Goal: Complete application form

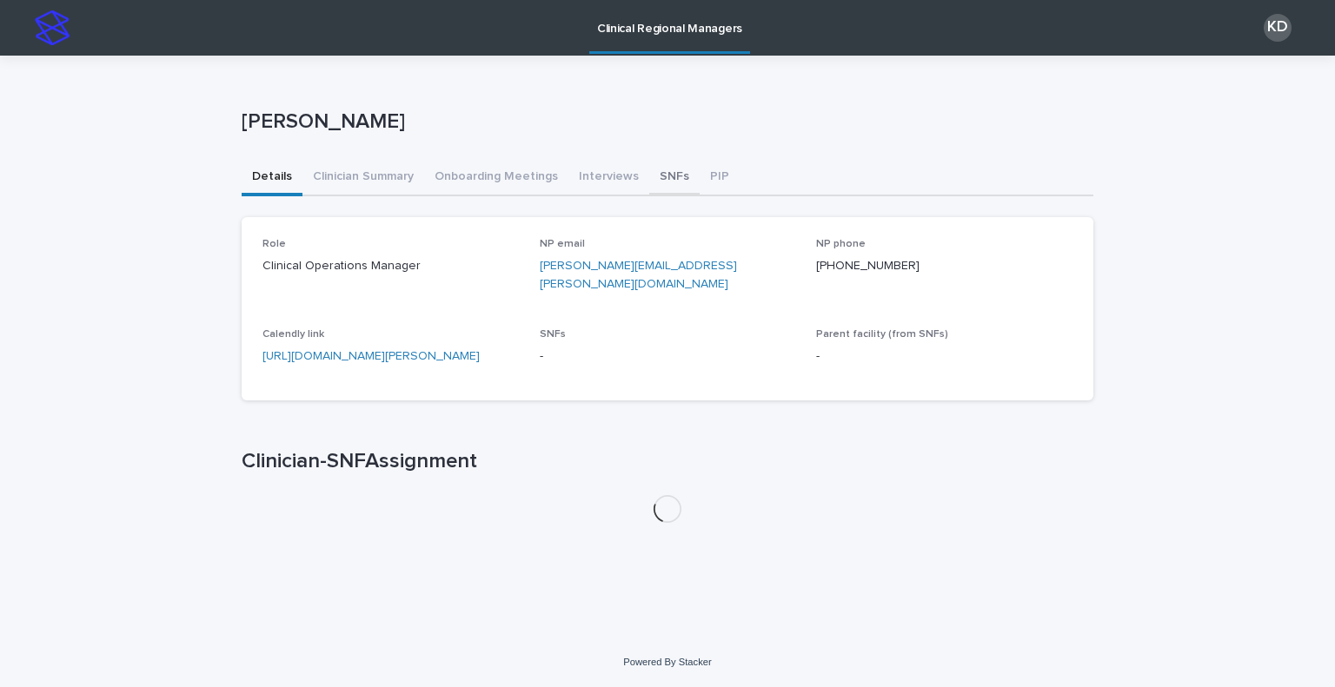
click at [653, 180] on button "SNFs" at bounding box center [674, 178] width 50 height 36
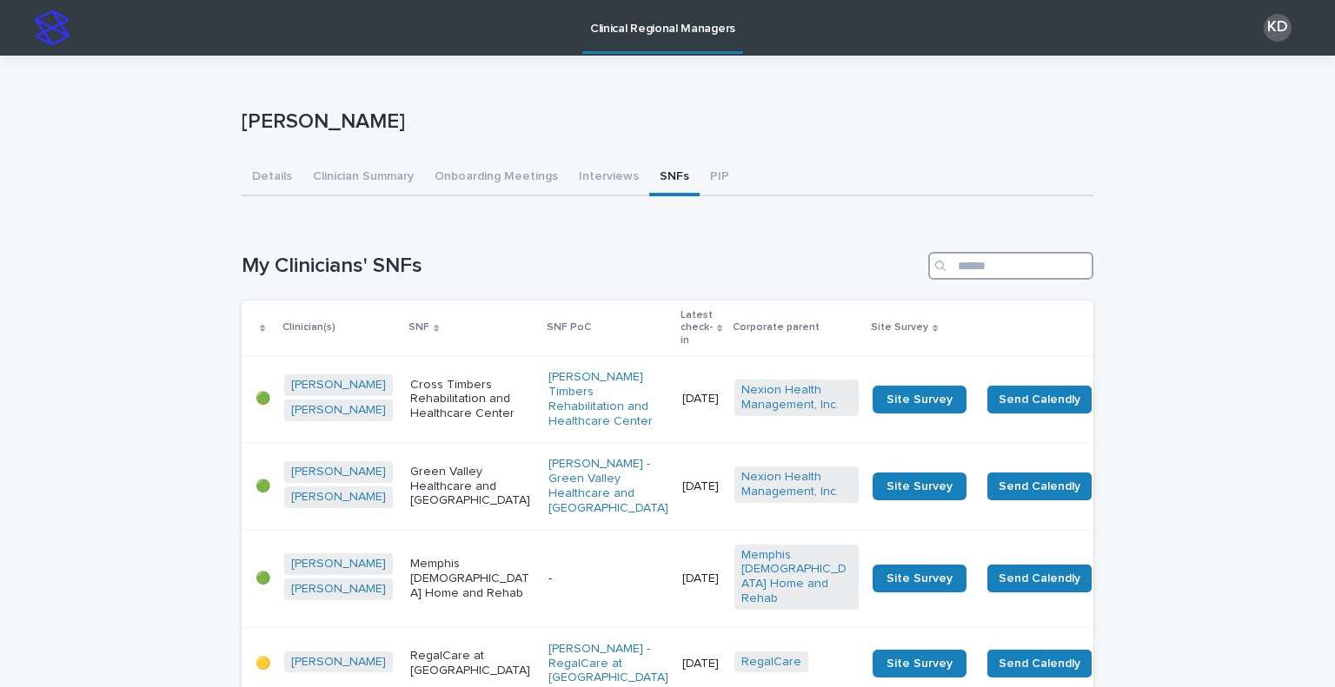
click at [1011, 270] on input "Search" at bounding box center [1010, 266] width 165 height 28
type input "******"
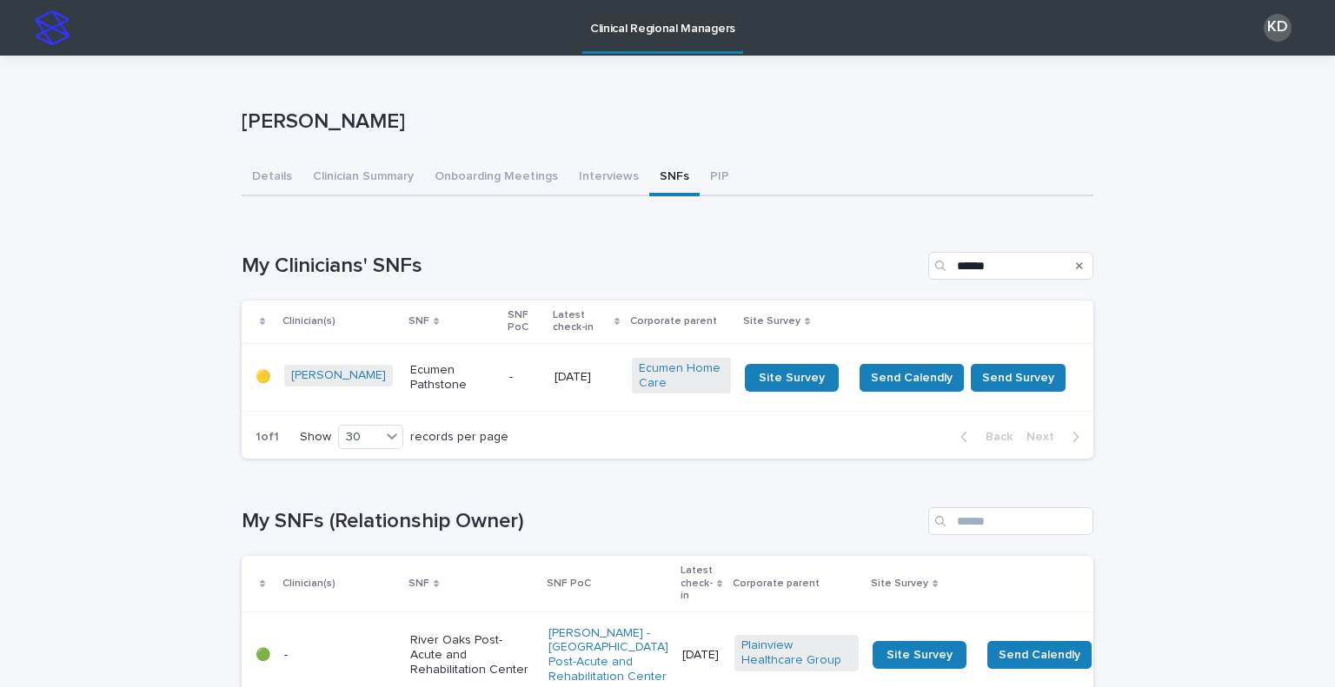
click at [509, 387] on div "-" at bounding box center [524, 377] width 31 height 29
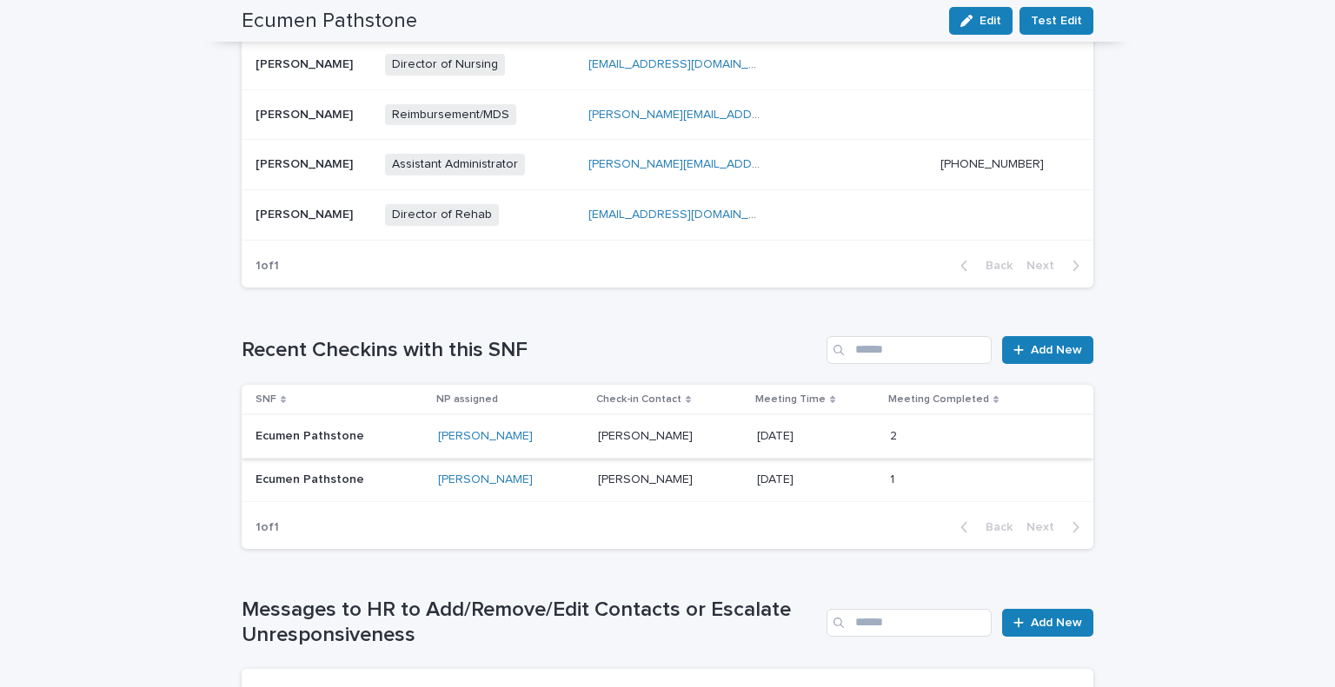
scroll to position [842, 0]
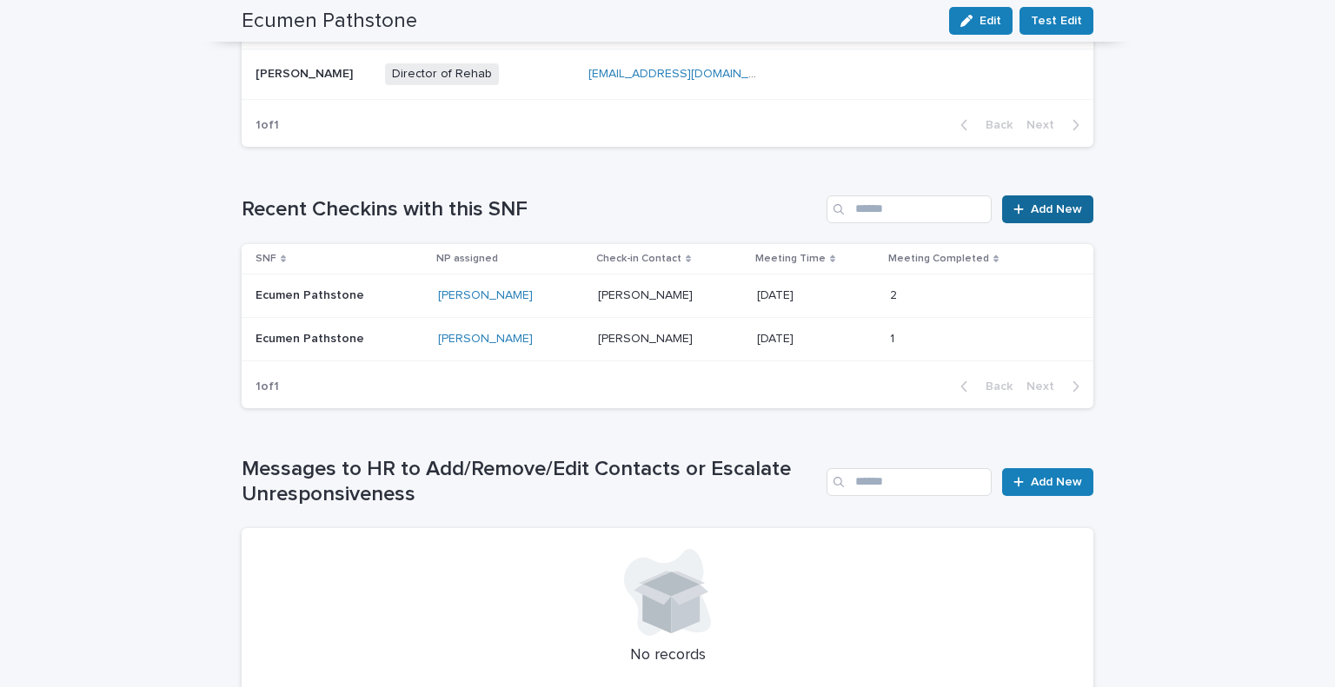
click at [1056, 207] on span "Add New" at bounding box center [1055, 209] width 51 height 12
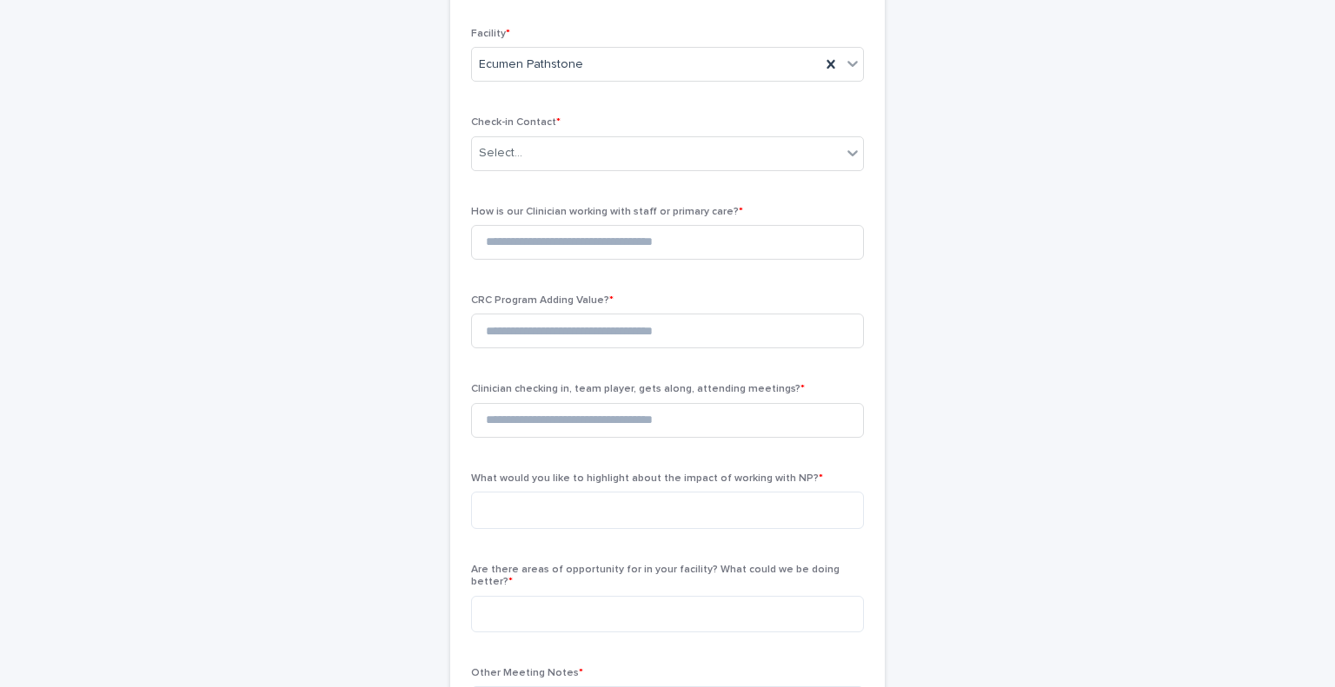
scroll to position [129, 0]
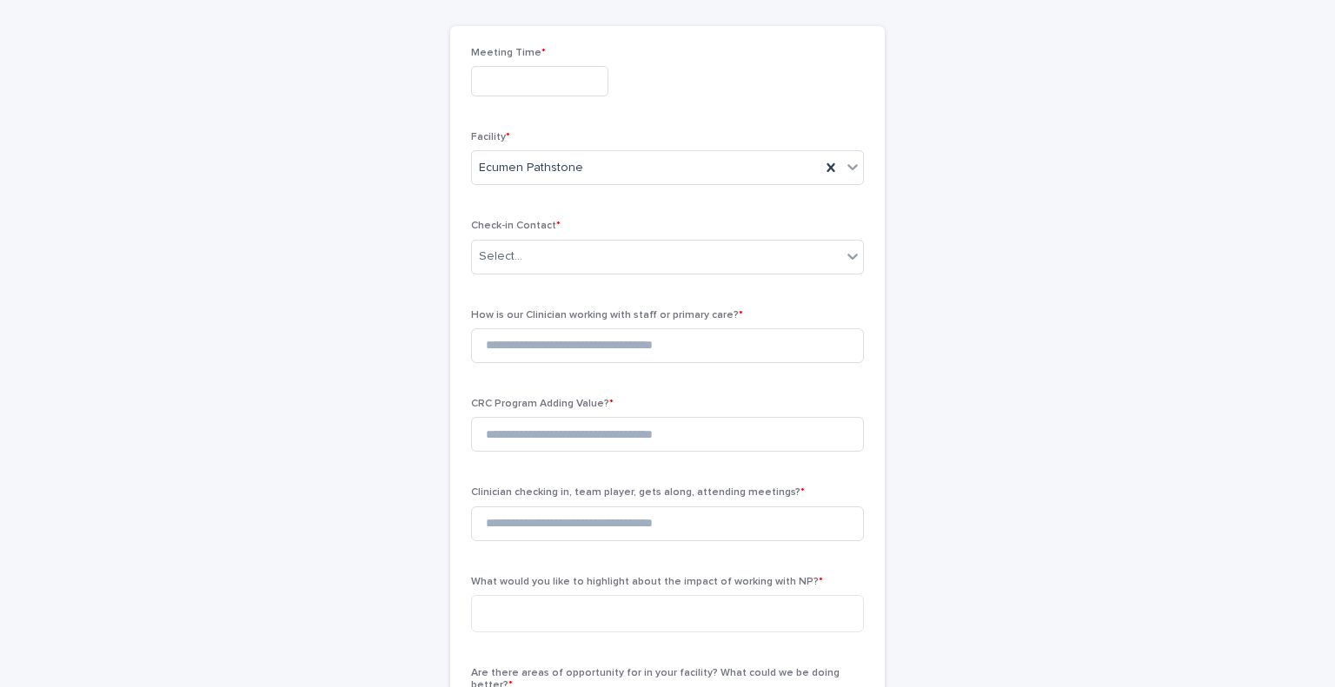
click at [532, 78] on input "text" at bounding box center [539, 81] width 137 height 30
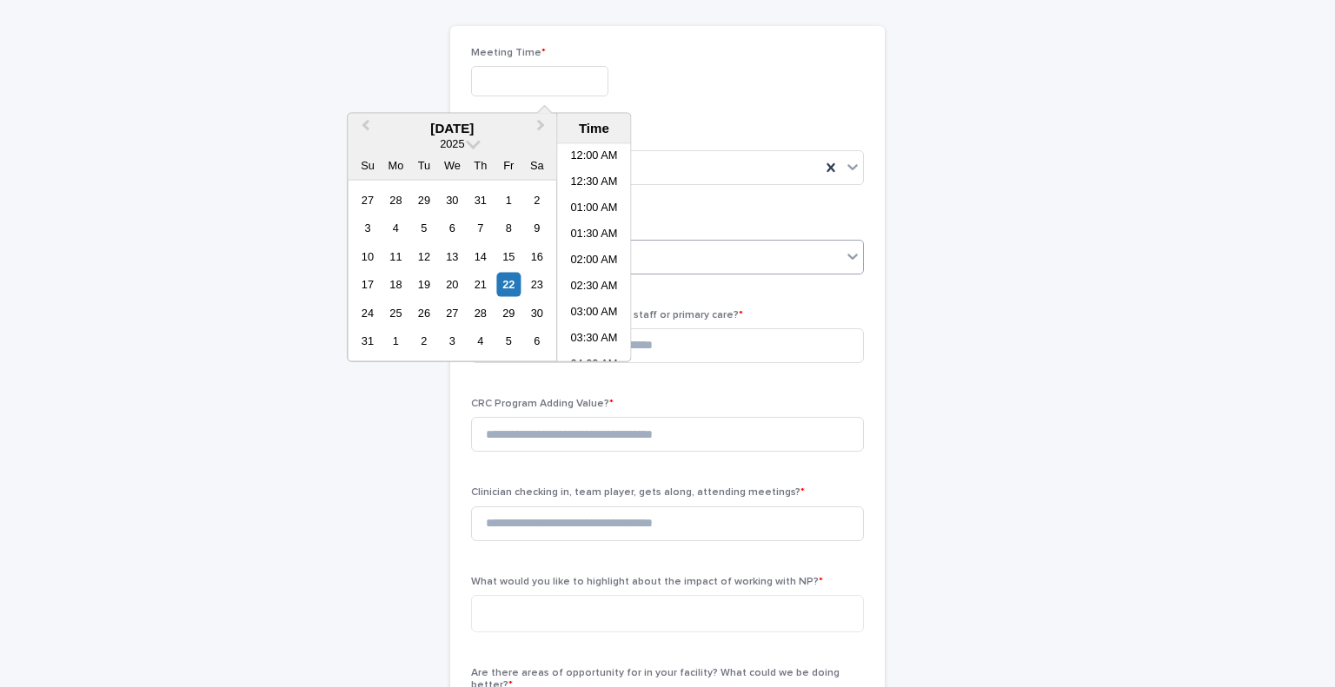
scroll to position [712, 0]
click at [593, 270] on li "04:00 PM" at bounding box center [594, 279] width 74 height 26
type input "**********"
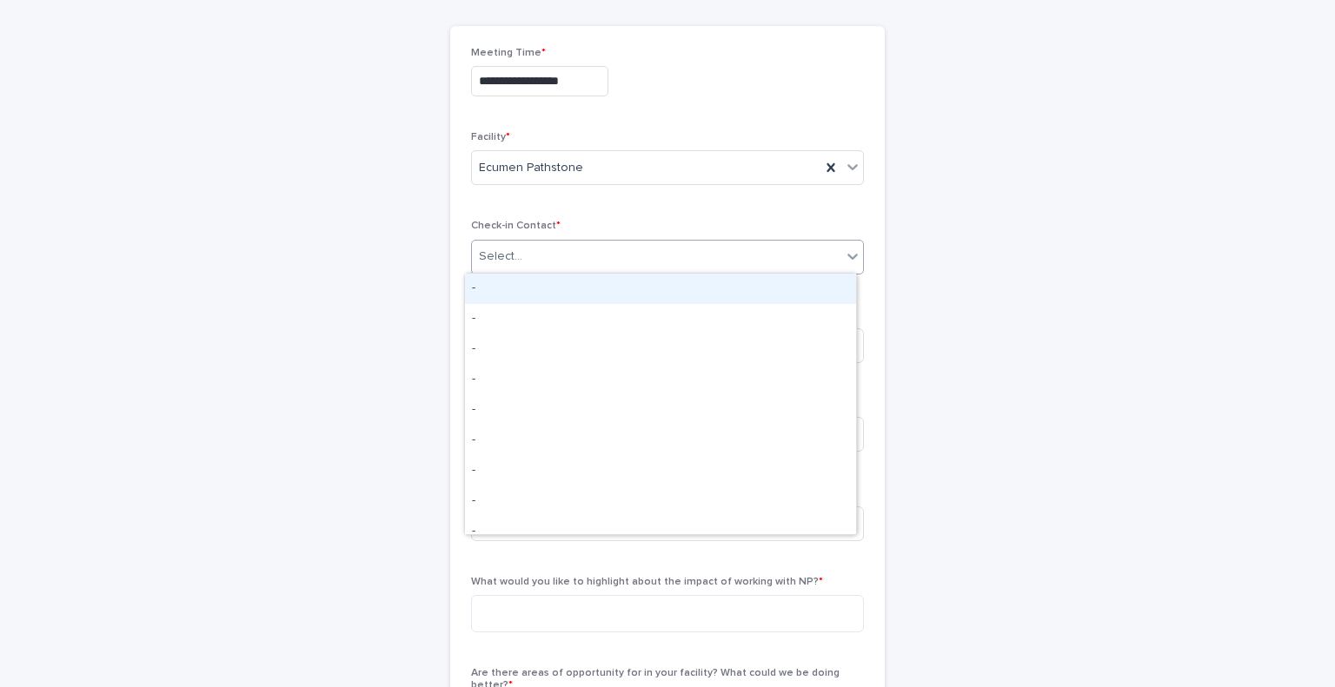
click at [586, 257] on div "Select..." at bounding box center [656, 256] width 369 height 29
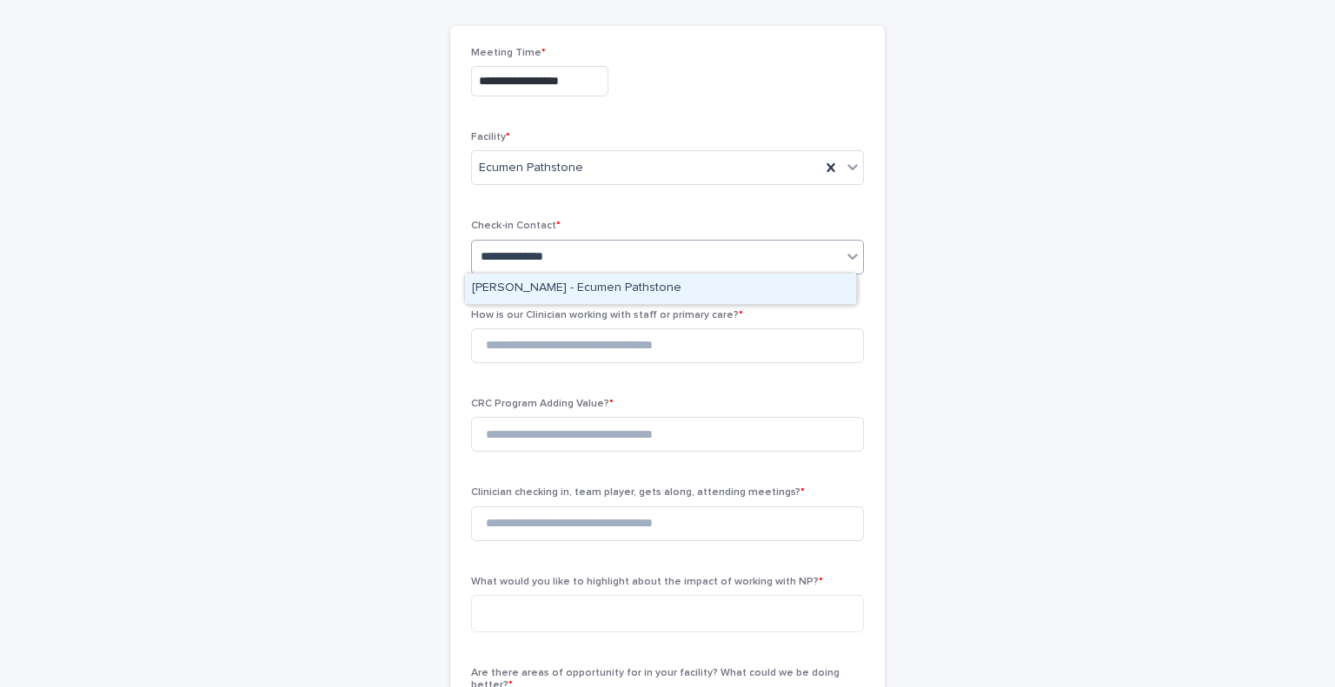
type input "**********"
click at [618, 282] on div "[PERSON_NAME] - Ecumen Pathstone" at bounding box center [660, 289] width 391 height 30
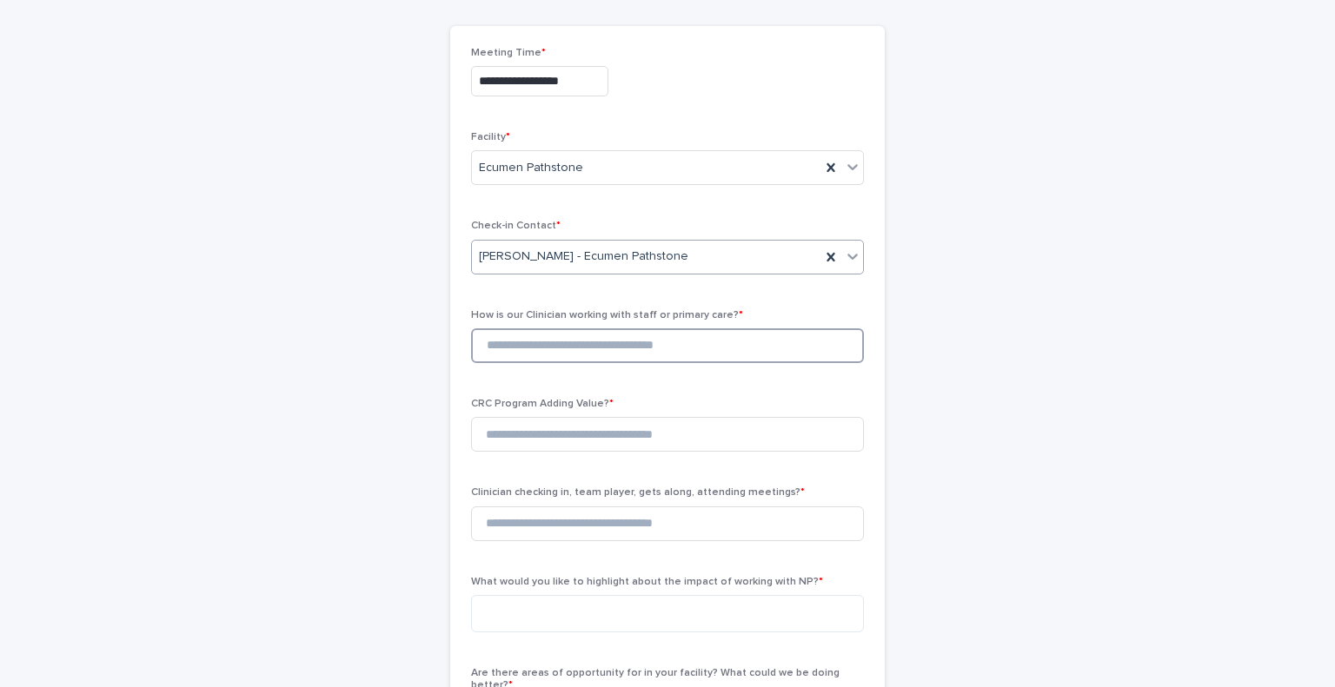
click at [606, 335] on input at bounding box center [667, 345] width 393 height 35
type input "*"
click at [566, 429] on input at bounding box center [667, 434] width 393 height 35
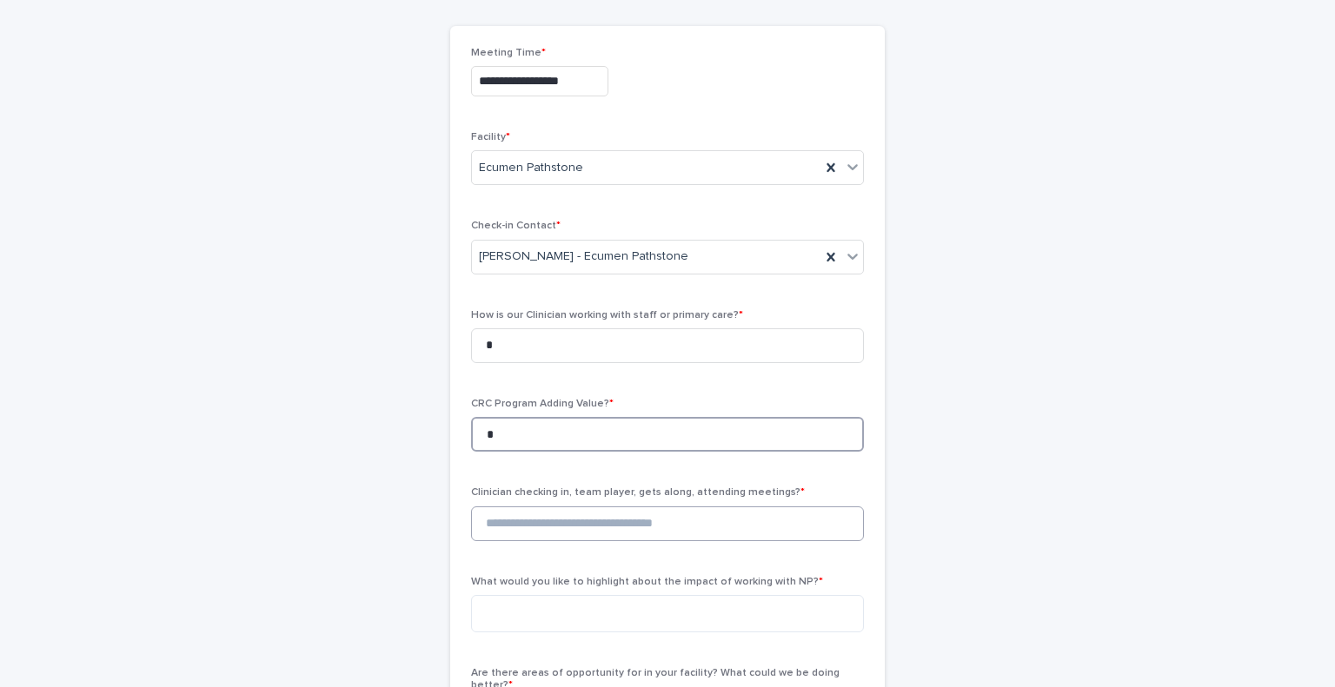
type input "*"
click at [540, 535] on input at bounding box center [667, 524] width 393 height 35
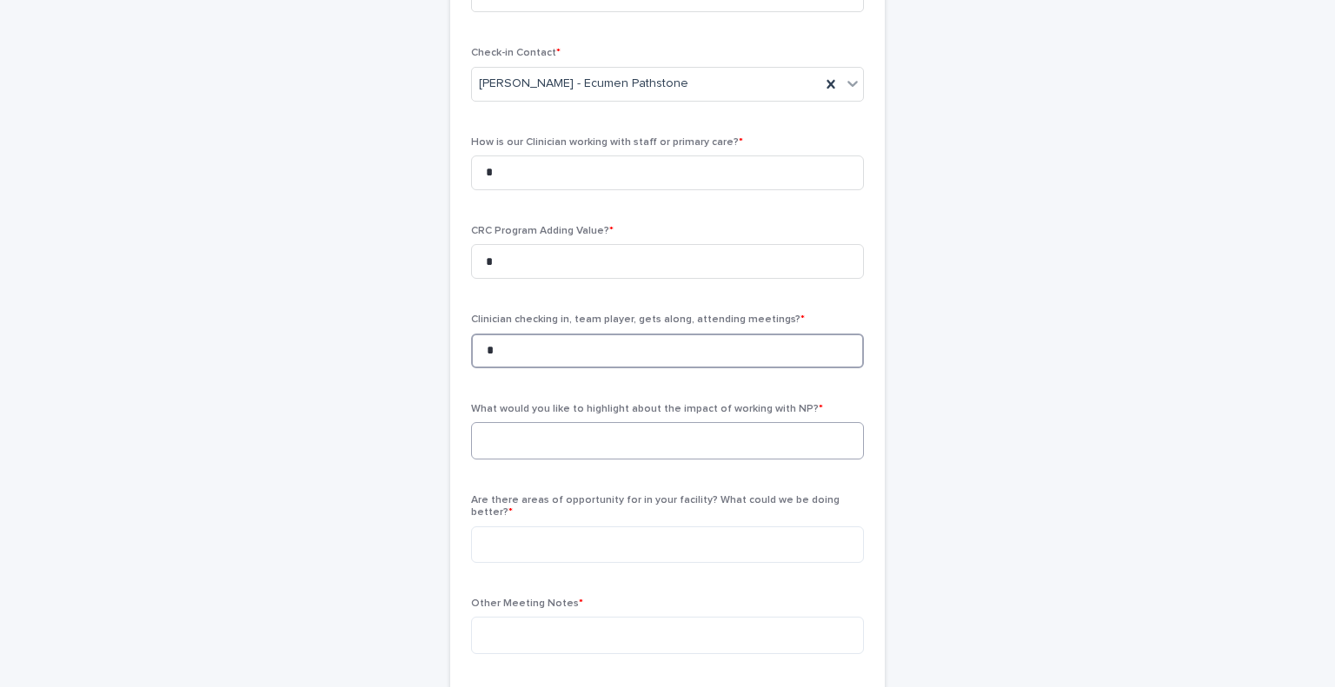
scroll to position [303, 0]
type input "*"
click at [553, 434] on textarea at bounding box center [667, 439] width 393 height 37
paste textarea "**********"
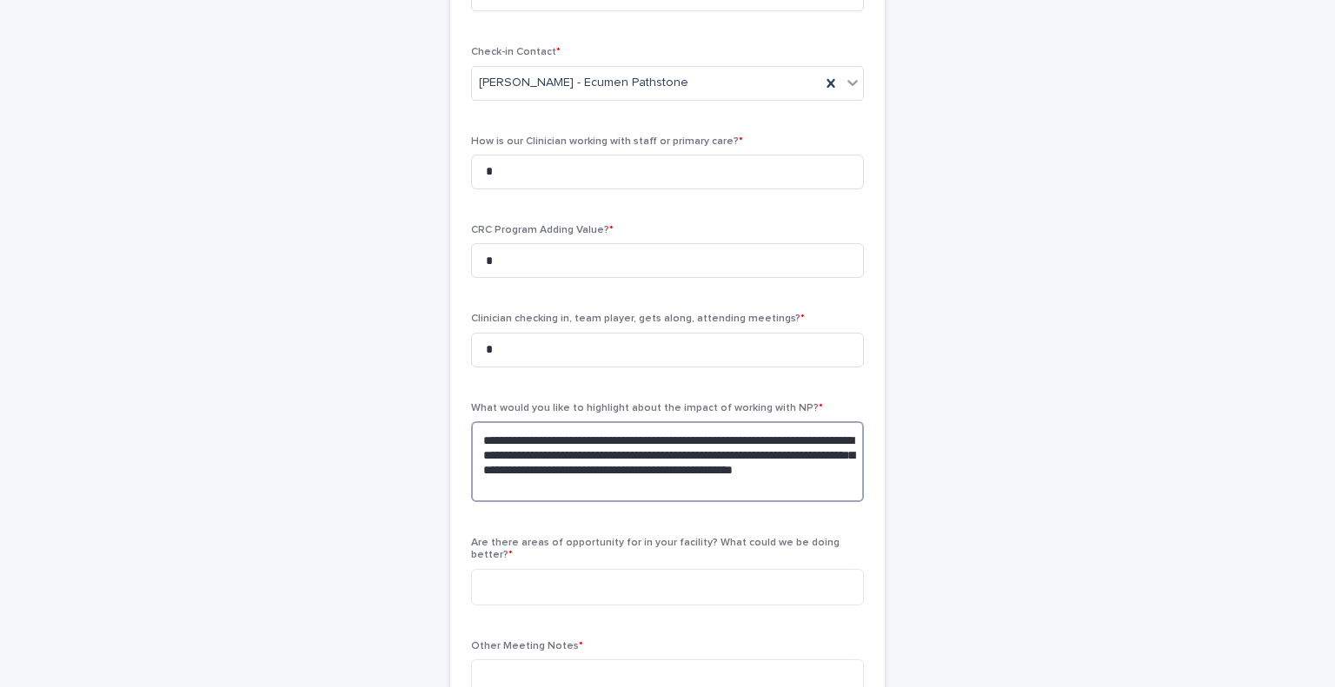
scroll to position [390, 0]
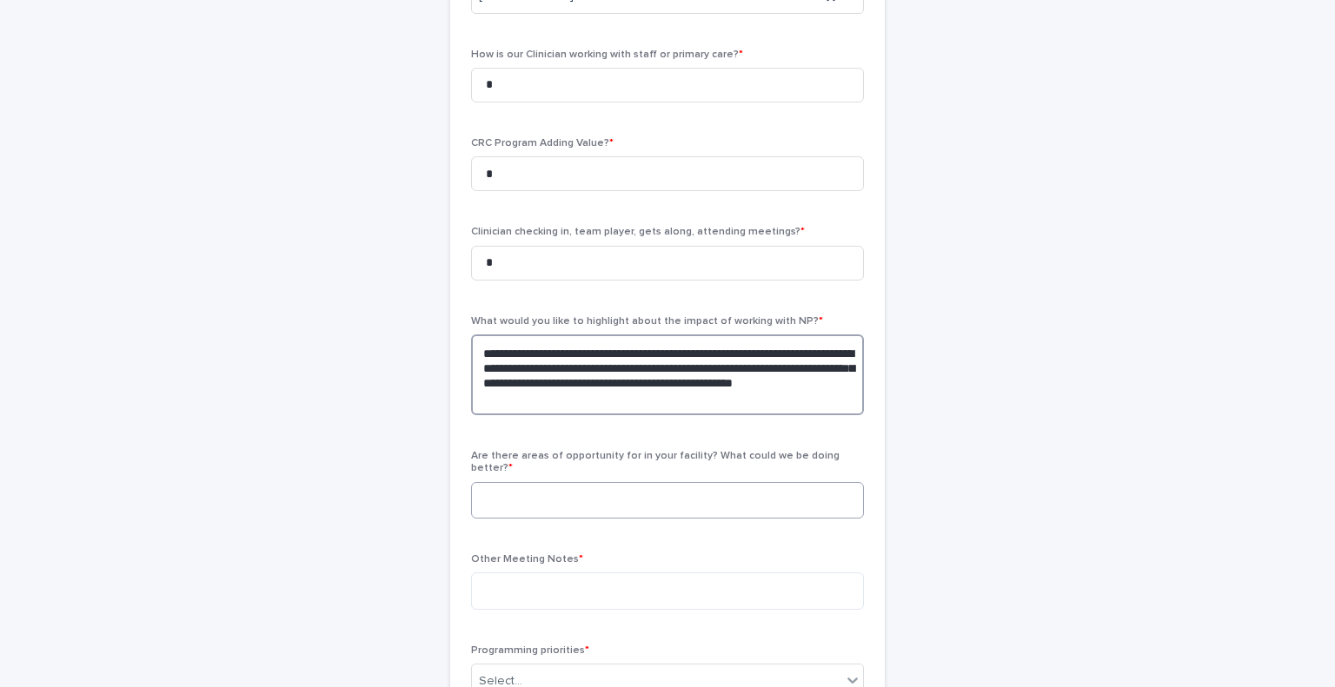
type textarea "**********"
click at [543, 498] on textarea at bounding box center [667, 500] width 393 height 37
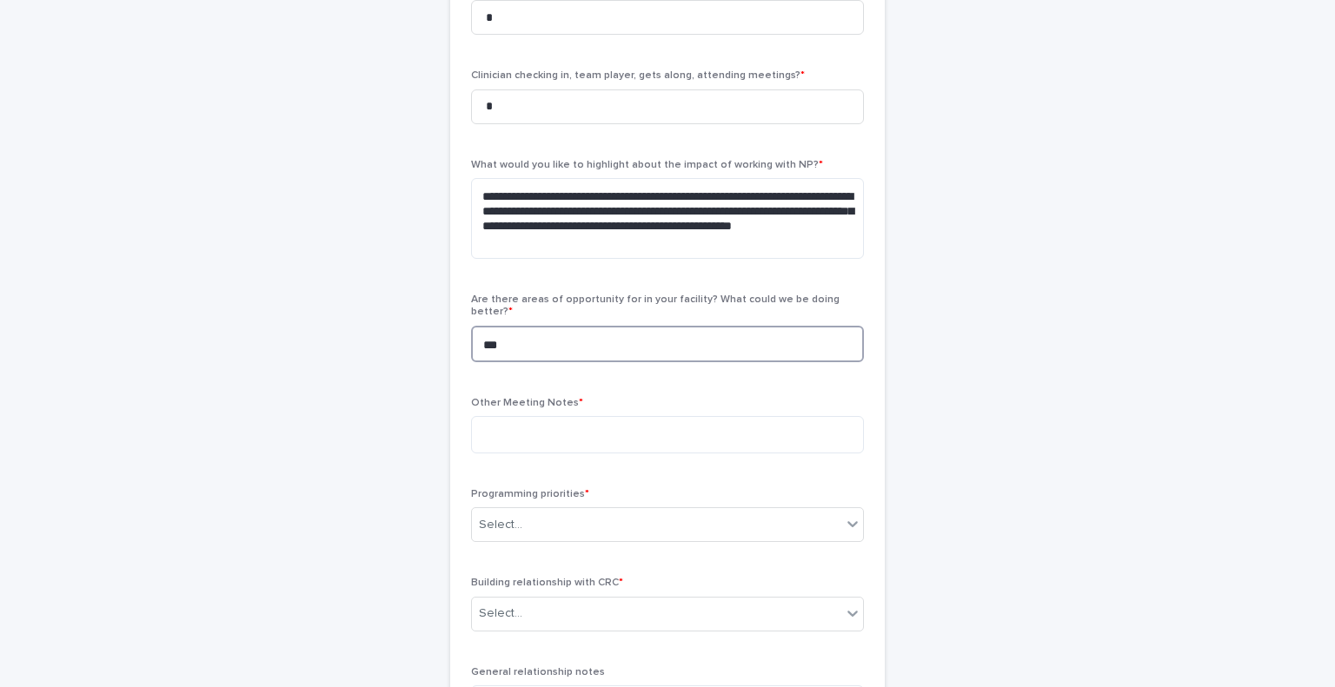
scroll to position [564, 0]
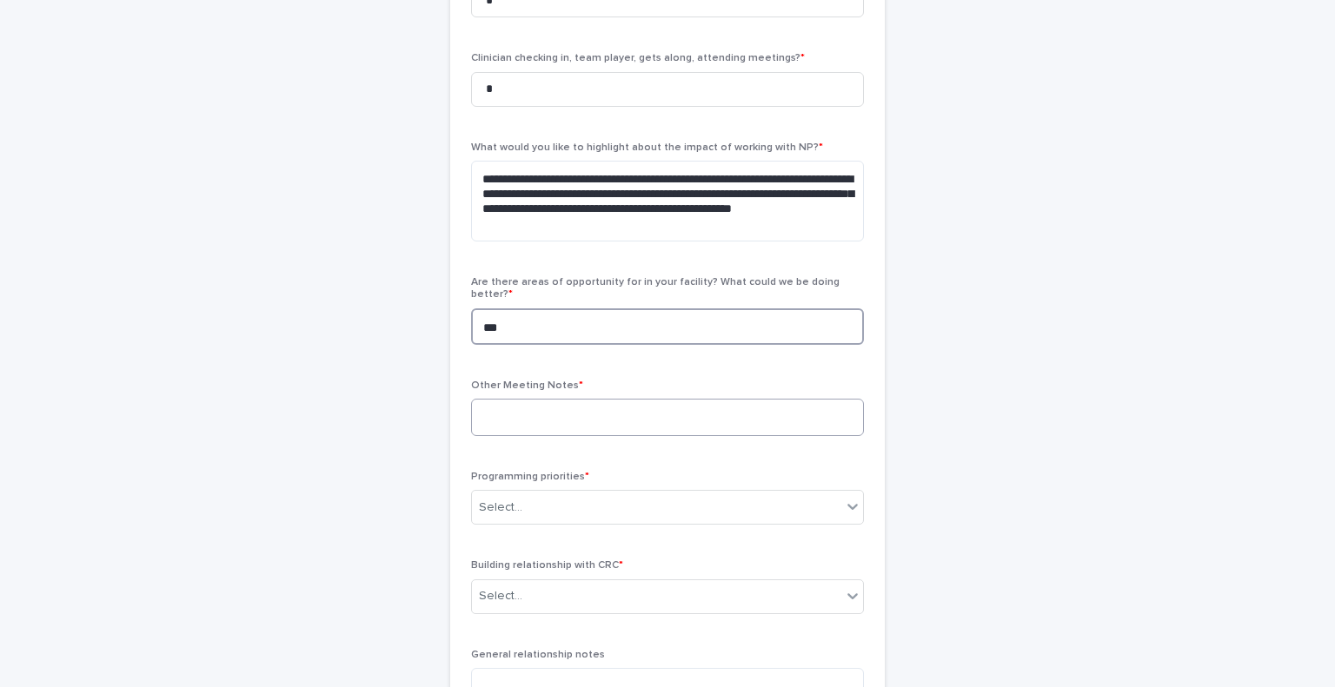
type textarea "***"
drag, startPoint x: 528, startPoint y: 402, endPoint x: 552, endPoint y: 399, distance: 23.7
click at [542, 400] on textarea at bounding box center [667, 417] width 393 height 37
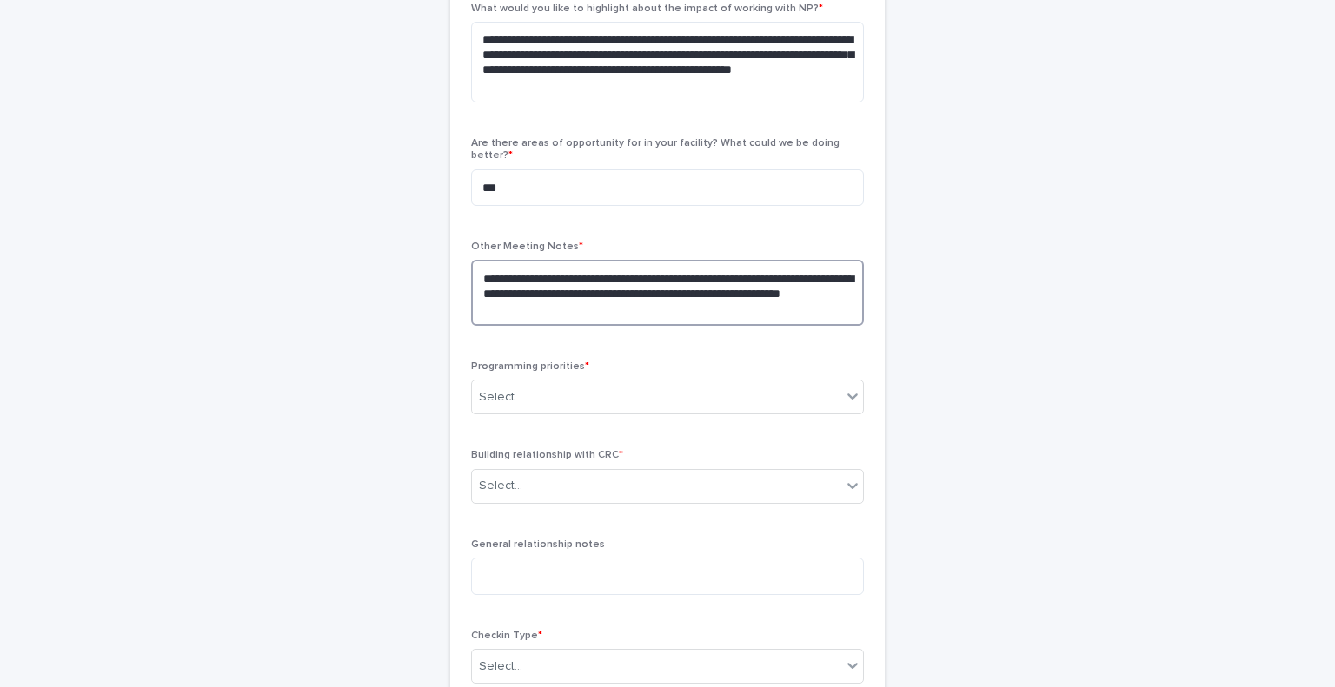
scroll to position [738, 0]
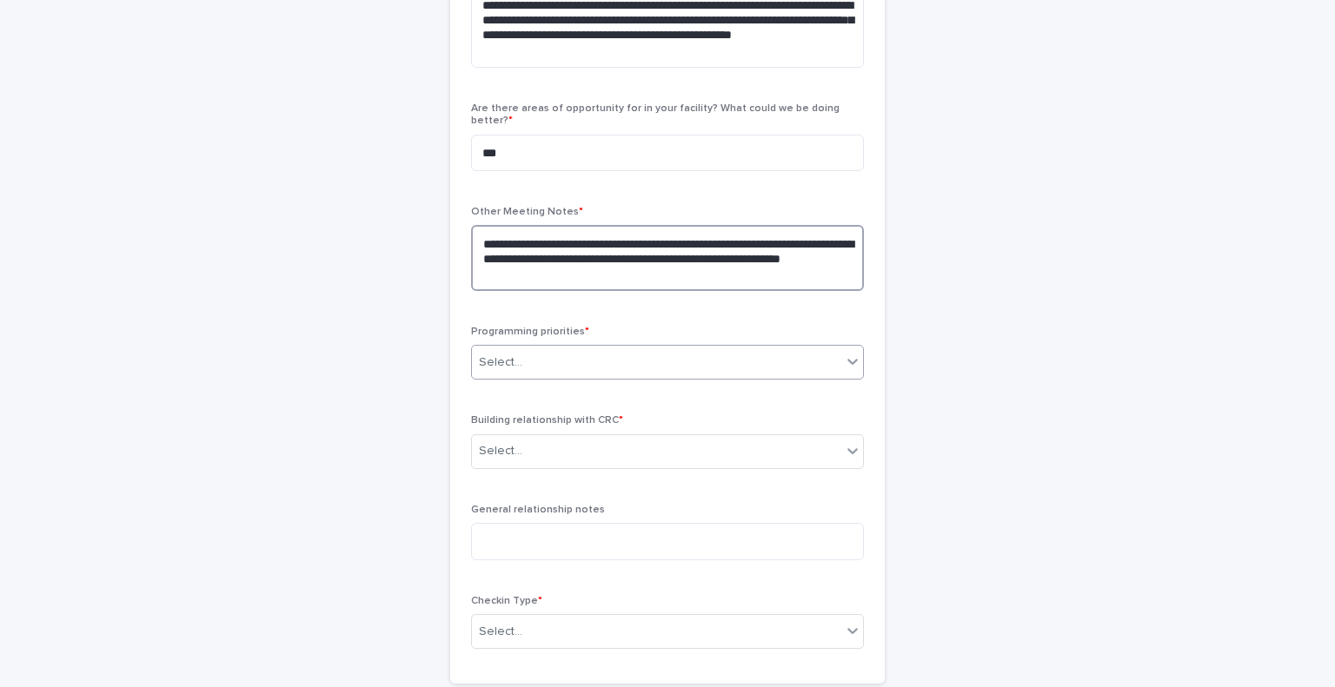
type textarea "**********"
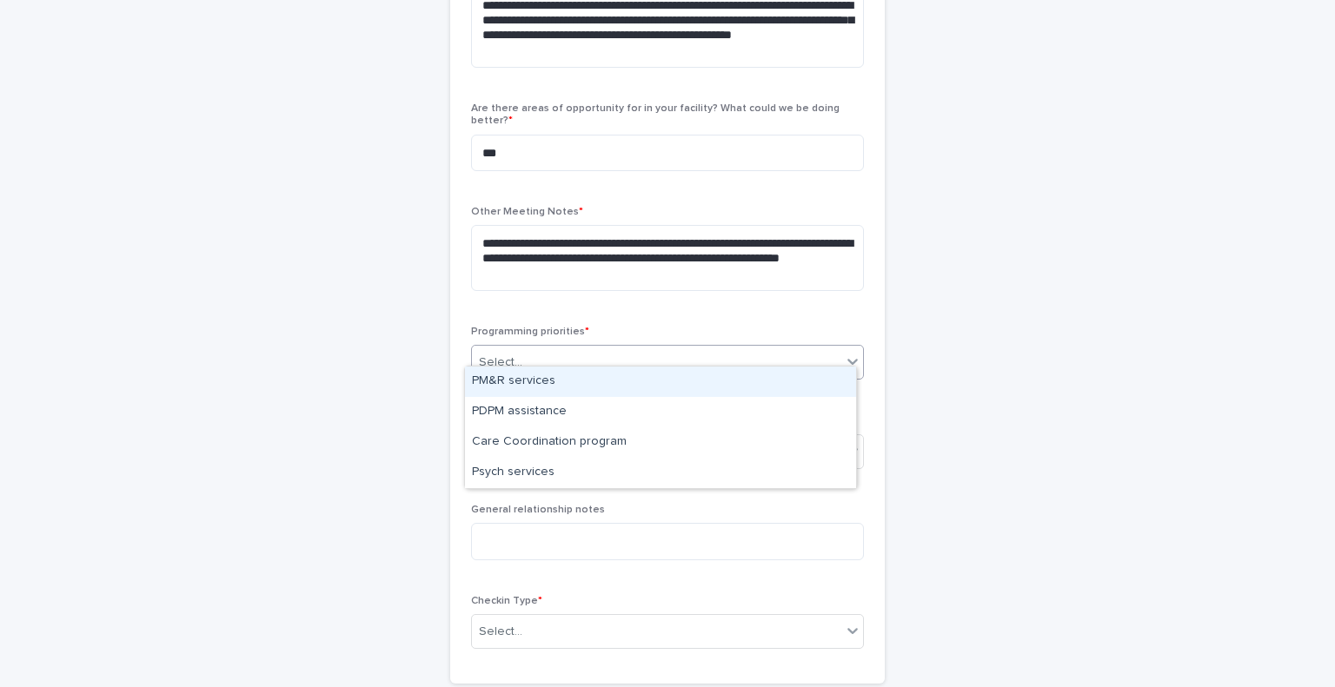
click at [542, 348] on div "Select..." at bounding box center [656, 362] width 369 height 29
click at [546, 381] on div "PM&R services" at bounding box center [660, 382] width 391 height 30
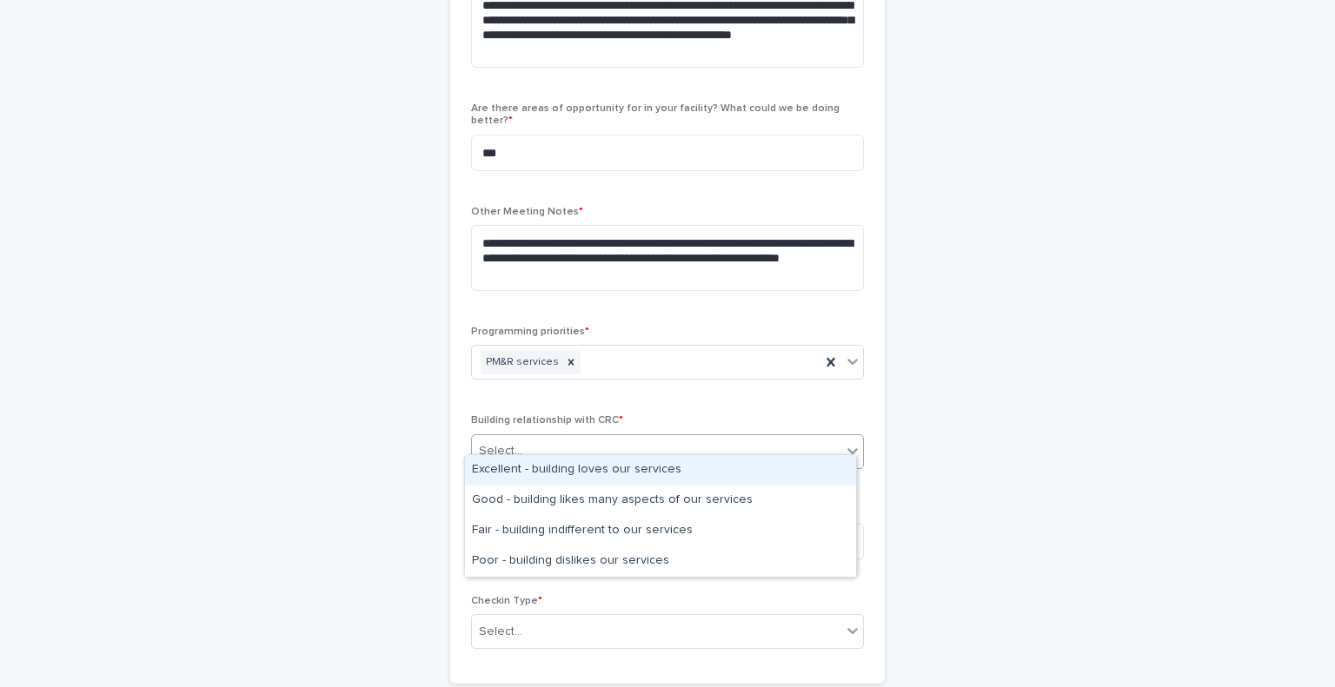
click at [587, 439] on div "Select..." at bounding box center [656, 451] width 369 height 29
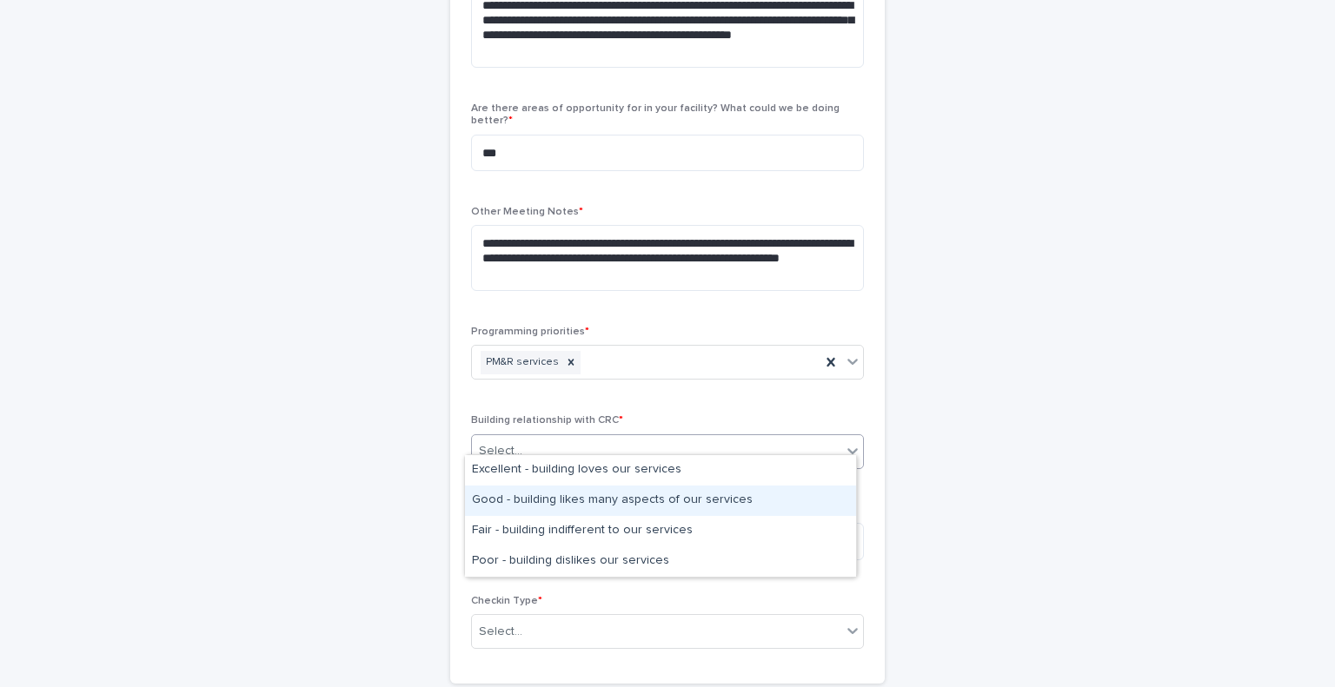
click at [585, 500] on div "Good - building likes many aspects of our services" at bounding box center [660, 501] width 391 height 30
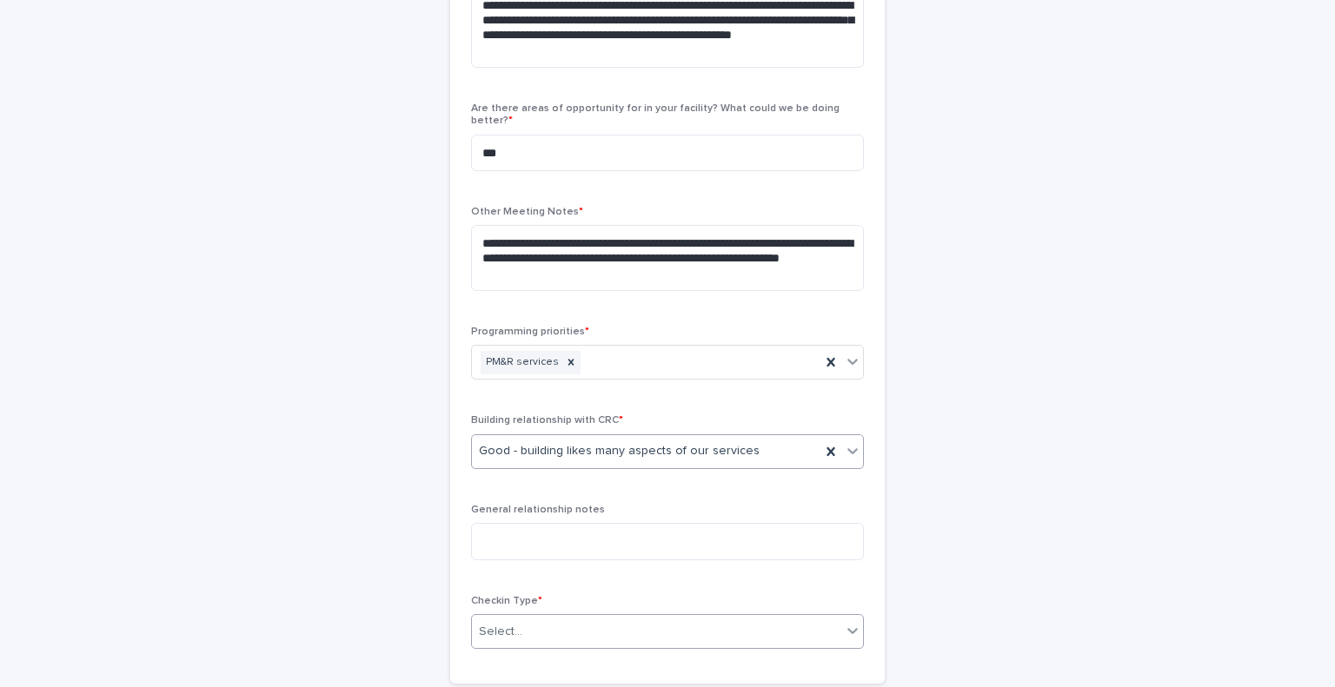
click at [582, 618] on div "Select..." at bounding box center [656, 632] width 369 height 29
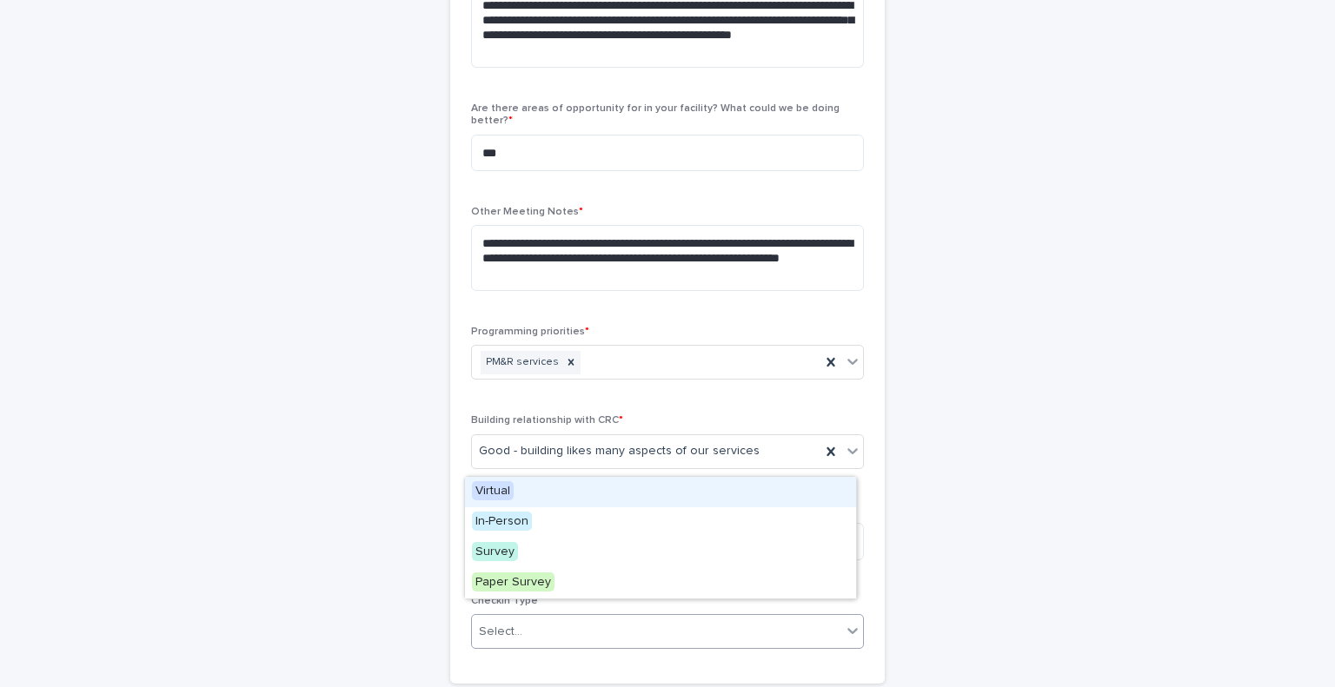
click at [608, 497] on div "Virtual" at bounding box center [660, 492] width 391 height 30
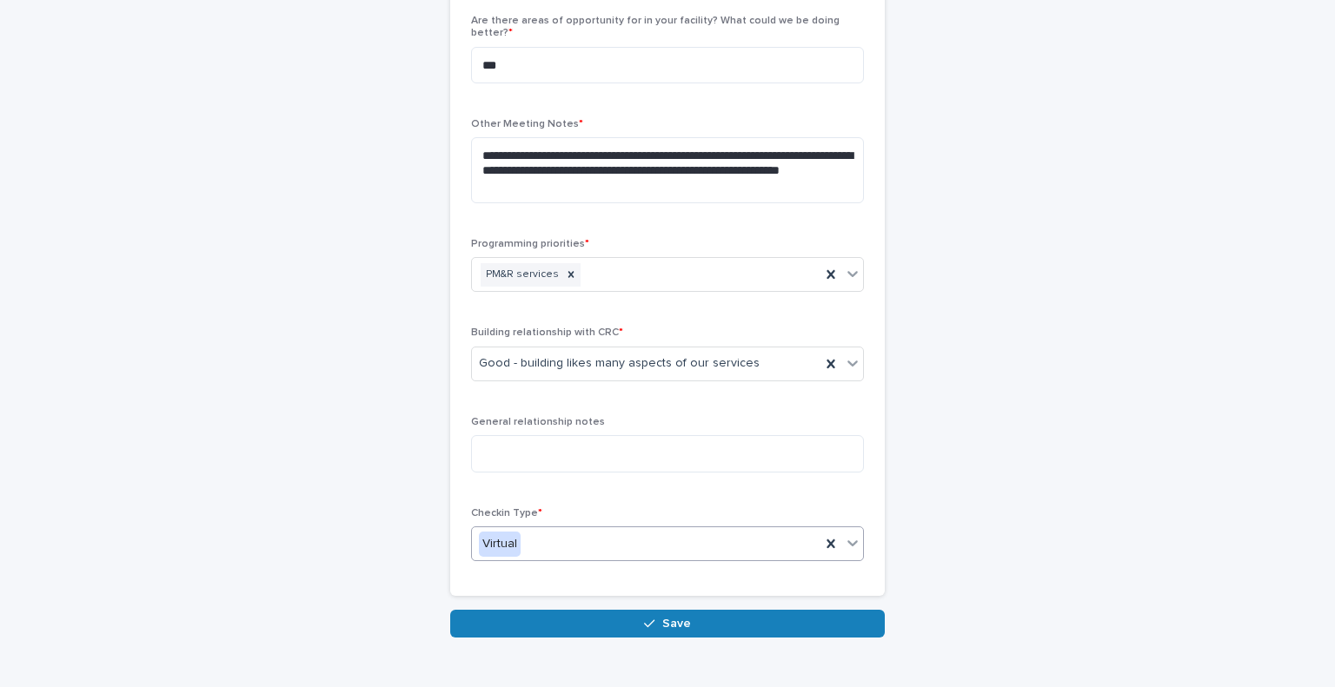
scroll to position [897, 0]
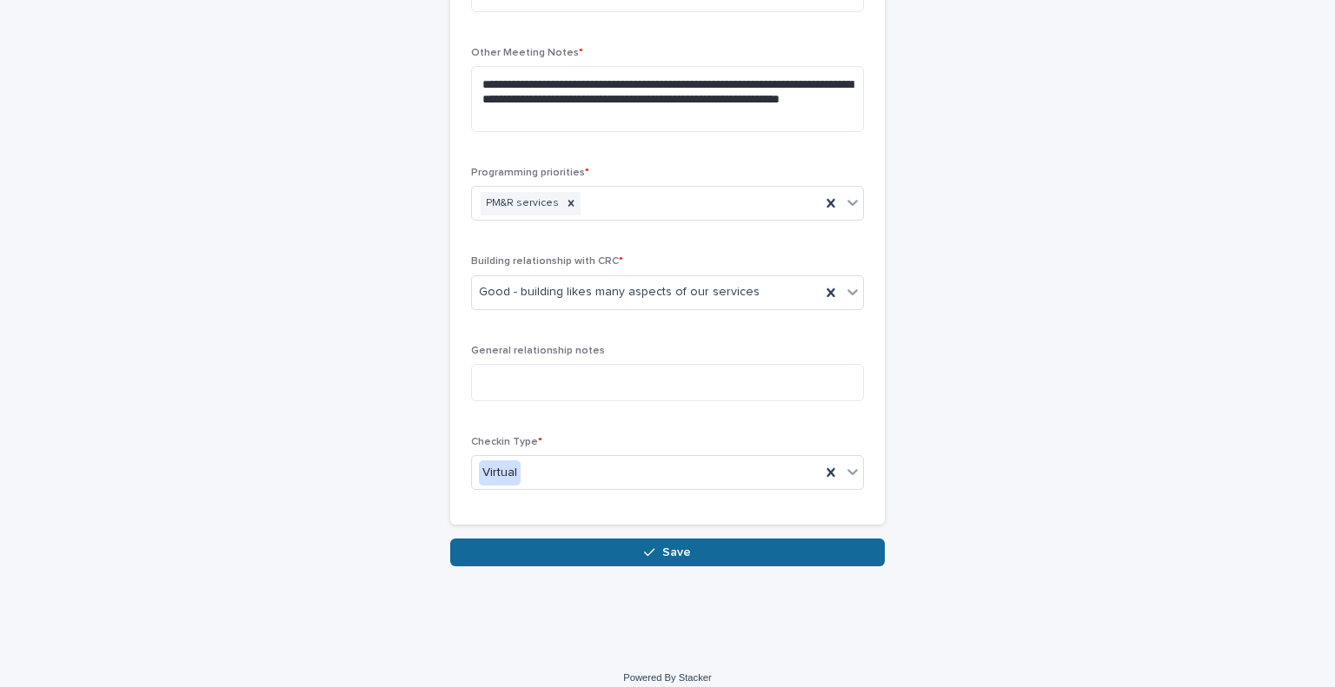
click at [679, 547] on span "Save" at bounding box center [676, 553] width 29 height 12
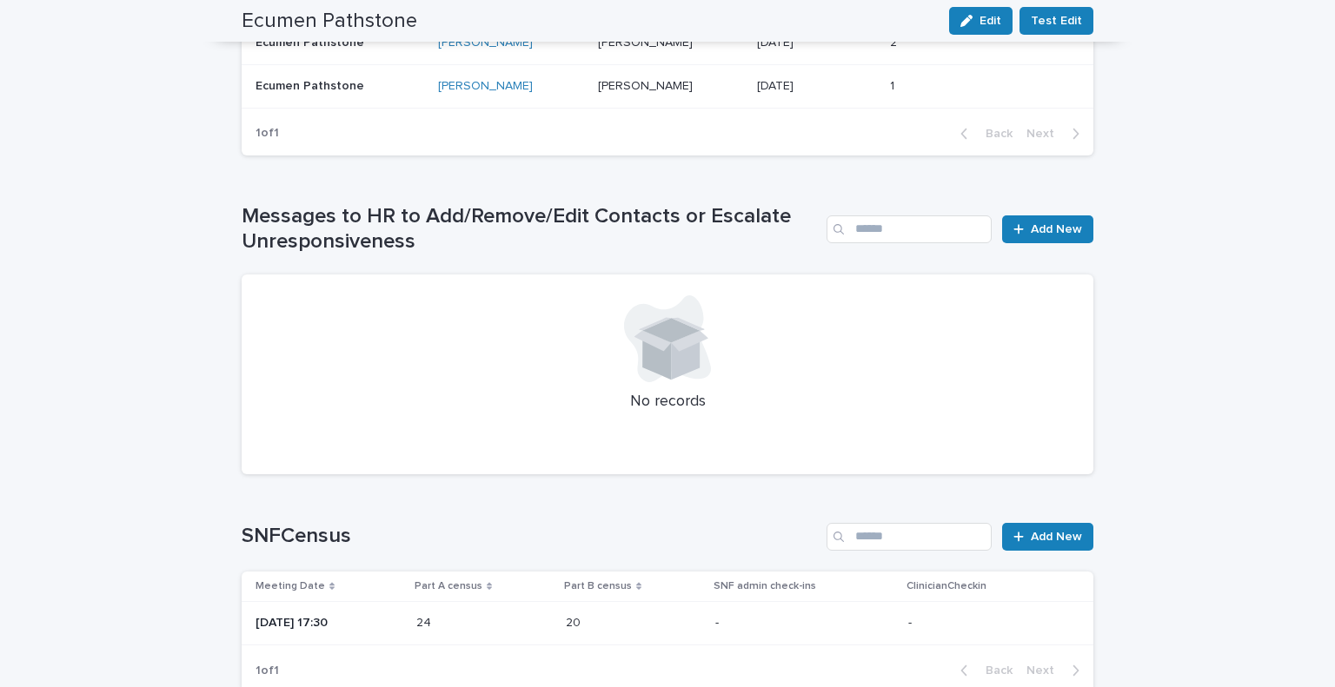
scroll to position [1159, 0]
